Goal: Task Accomplishment & Management: Manage account settings

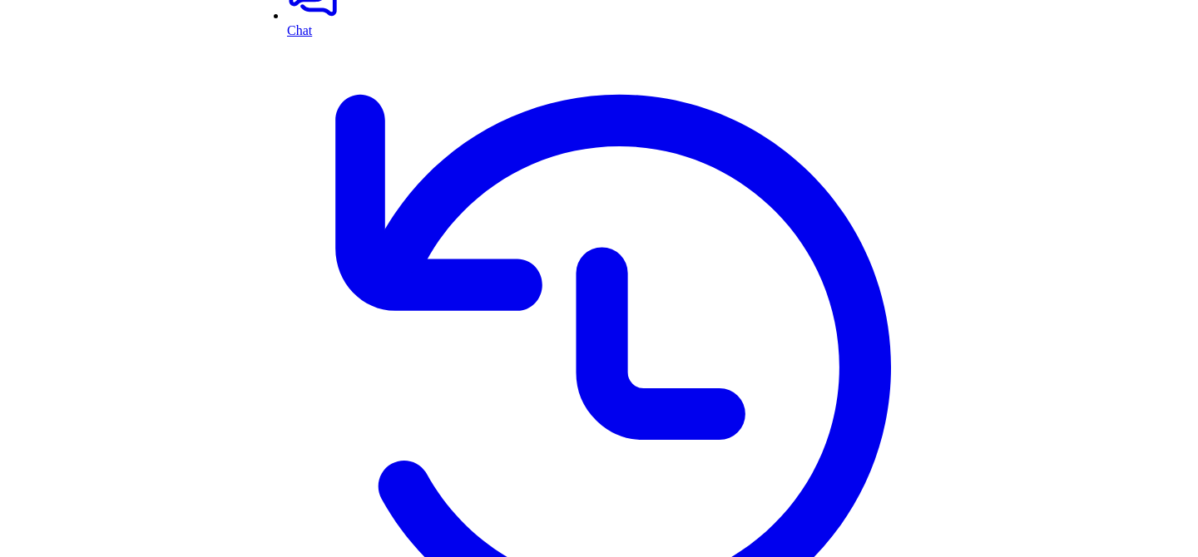
scroll to position [1, 0]
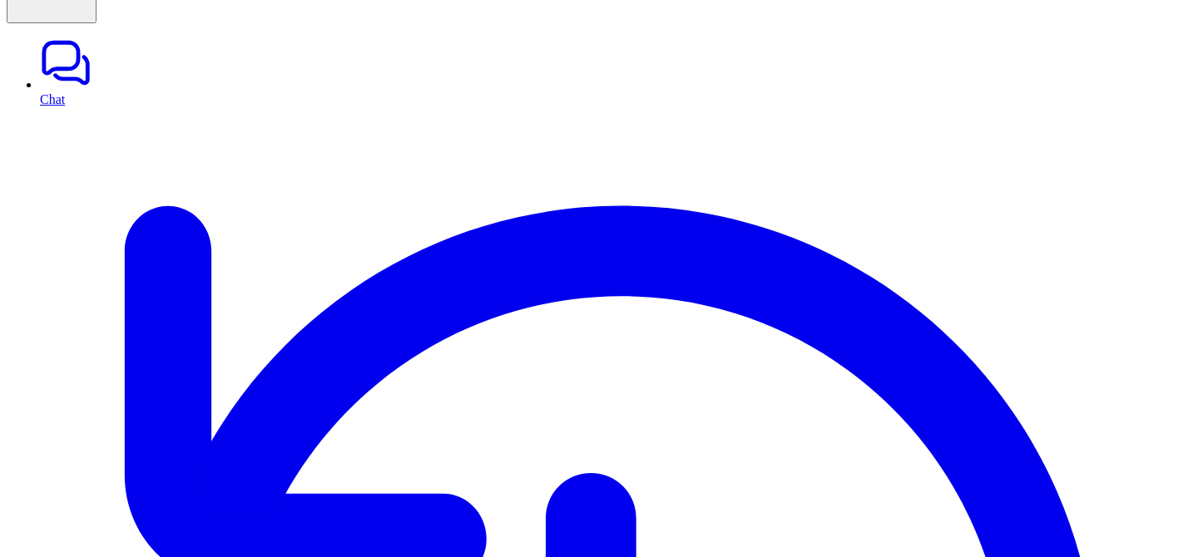
scroll to position [95, 0]
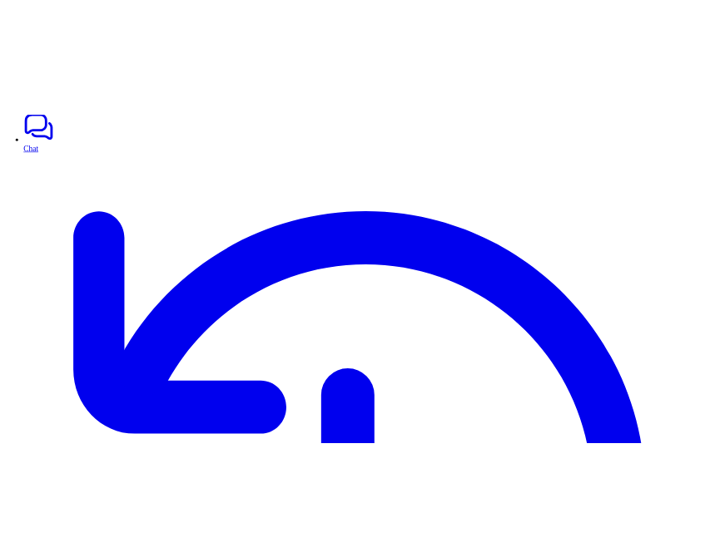
scroll to position [130, 0]
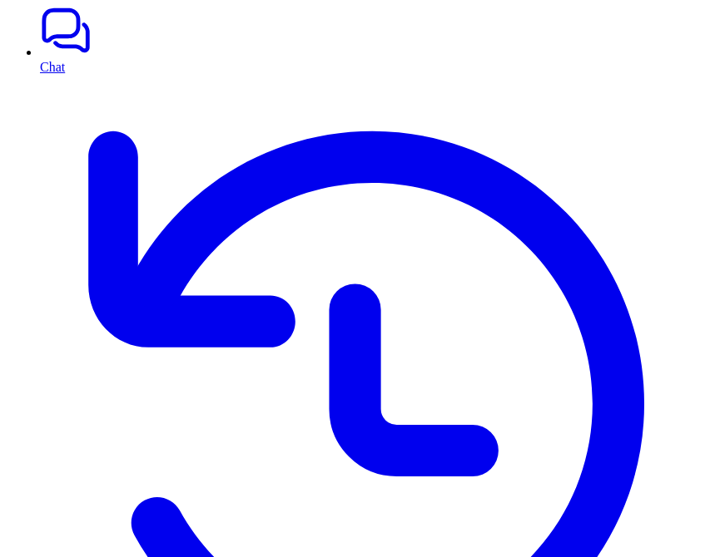
scroll to position [112, 0]
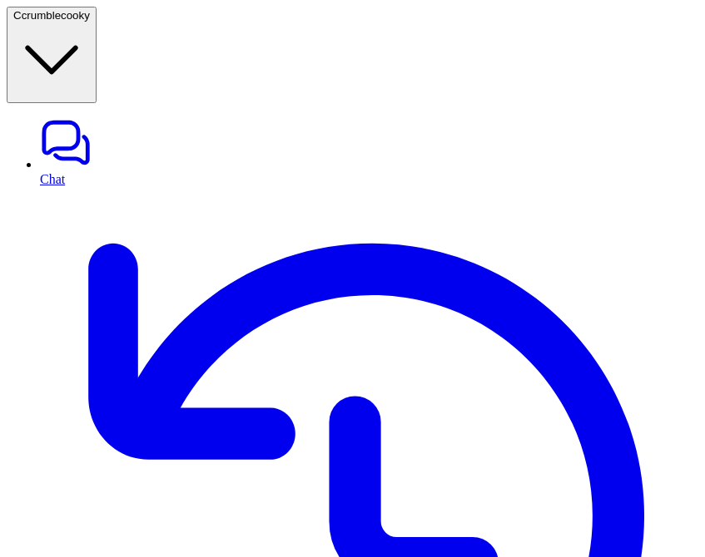
scroll to position [117, 0]
click at [97, 22] on button "C crumblecooky" at bounding box center [52, 55] width 90 height 97
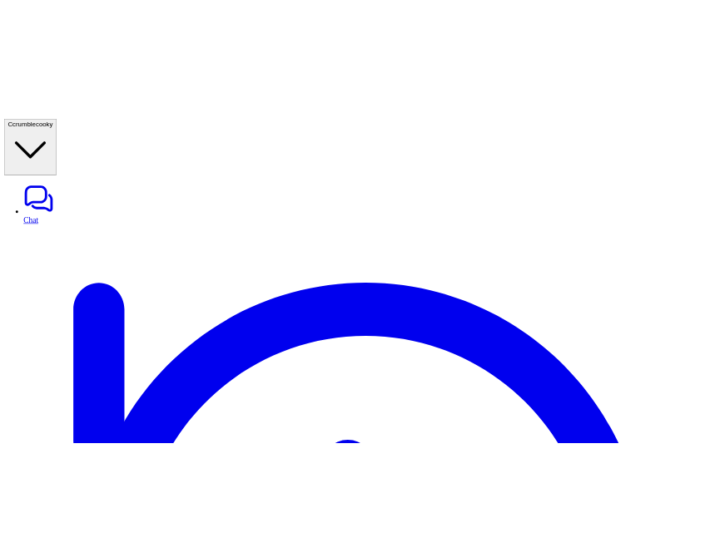
scroll to position [455, 0]
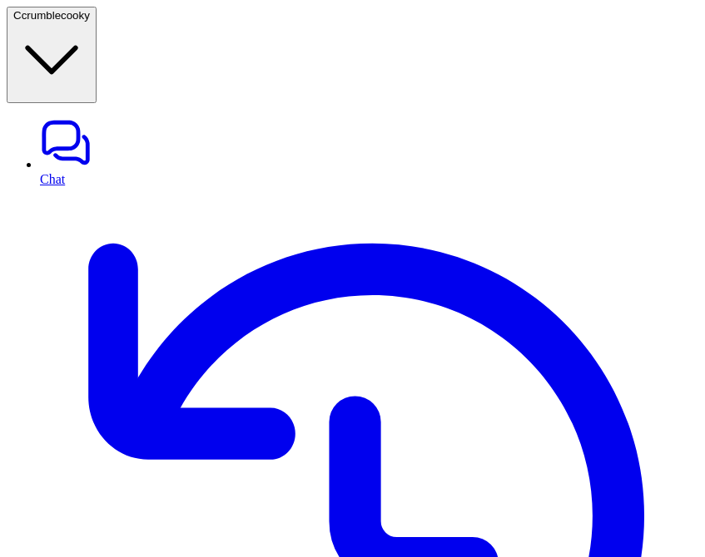
scroll to position [455, 0]
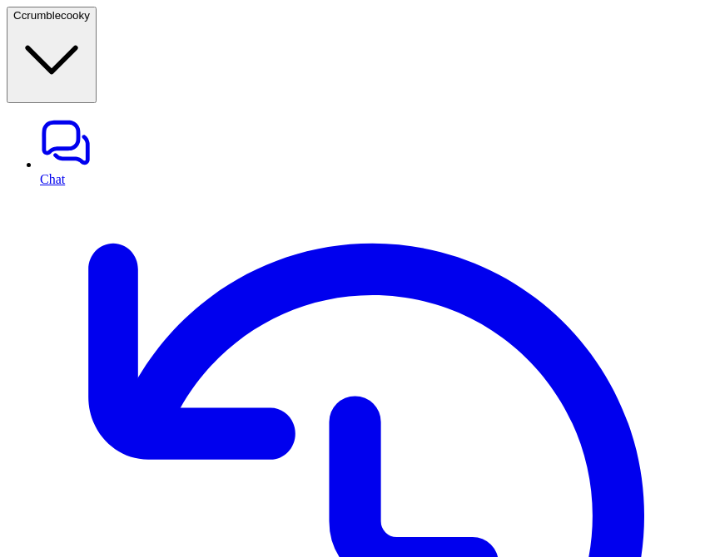
type textarea "**********"
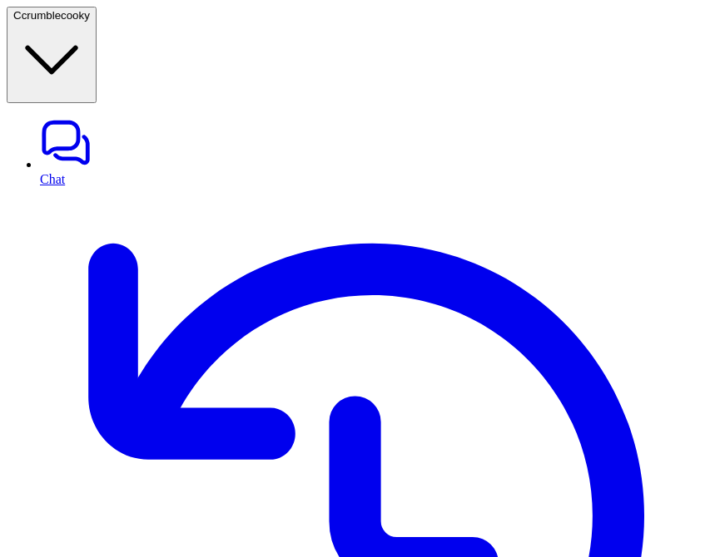
type textarea "**********"
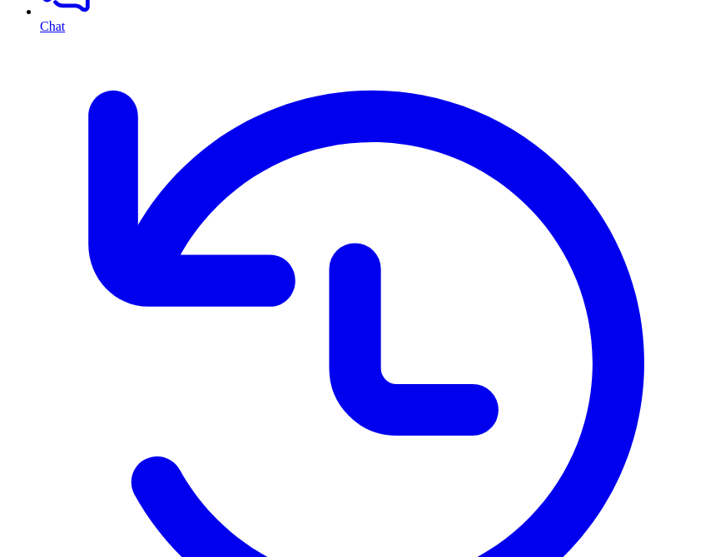
scroll to position [166, 0]
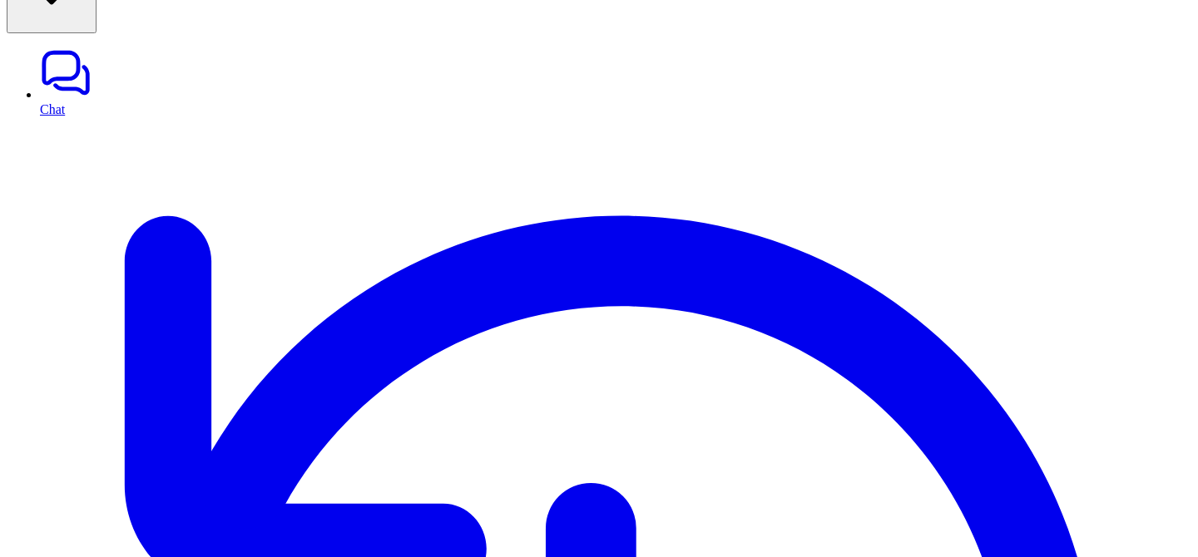
scroll to position [77, 0]
